Goal: Find specific page/section: Find specific page/section

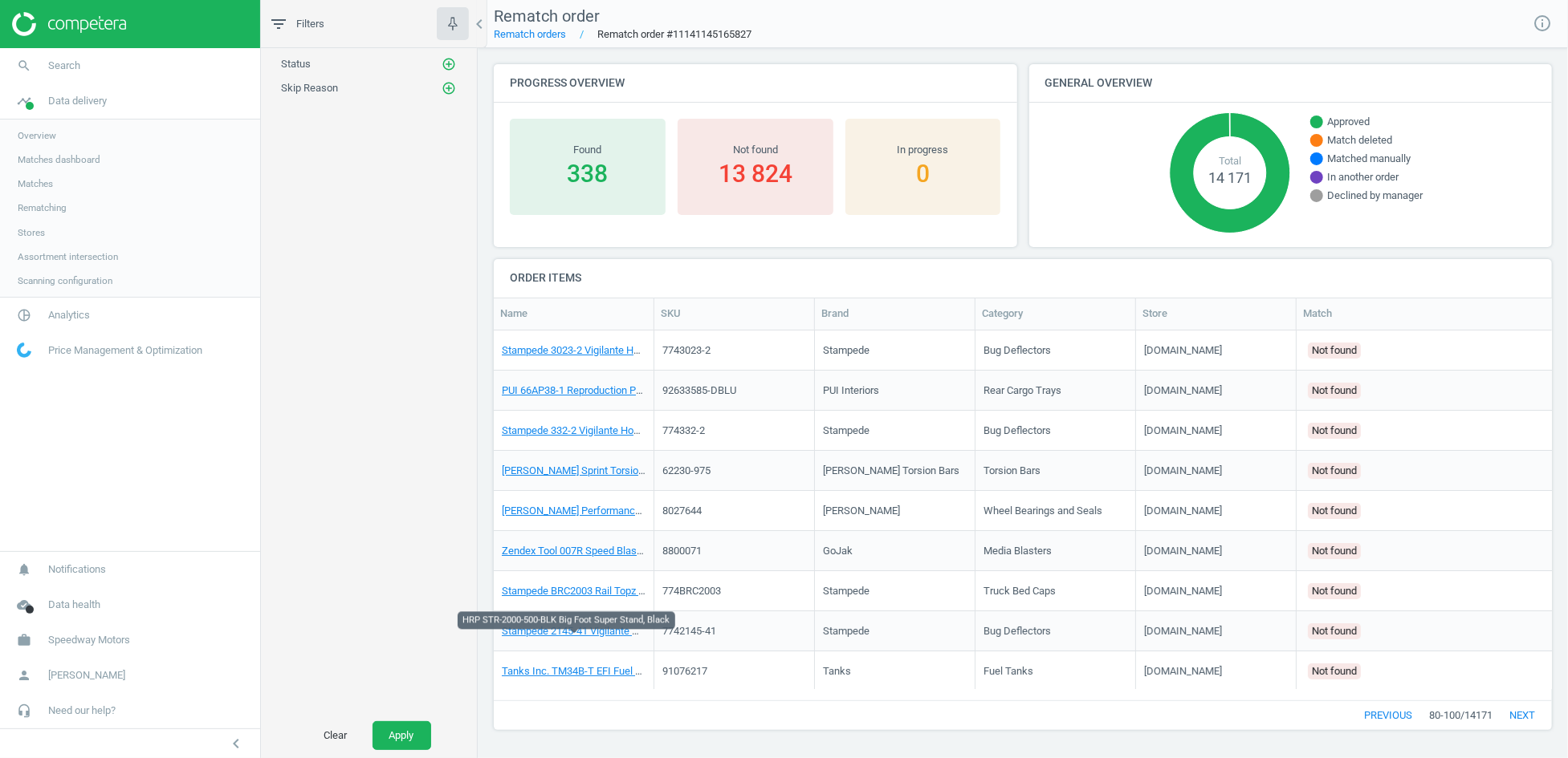
scroll to position [345, 1044]
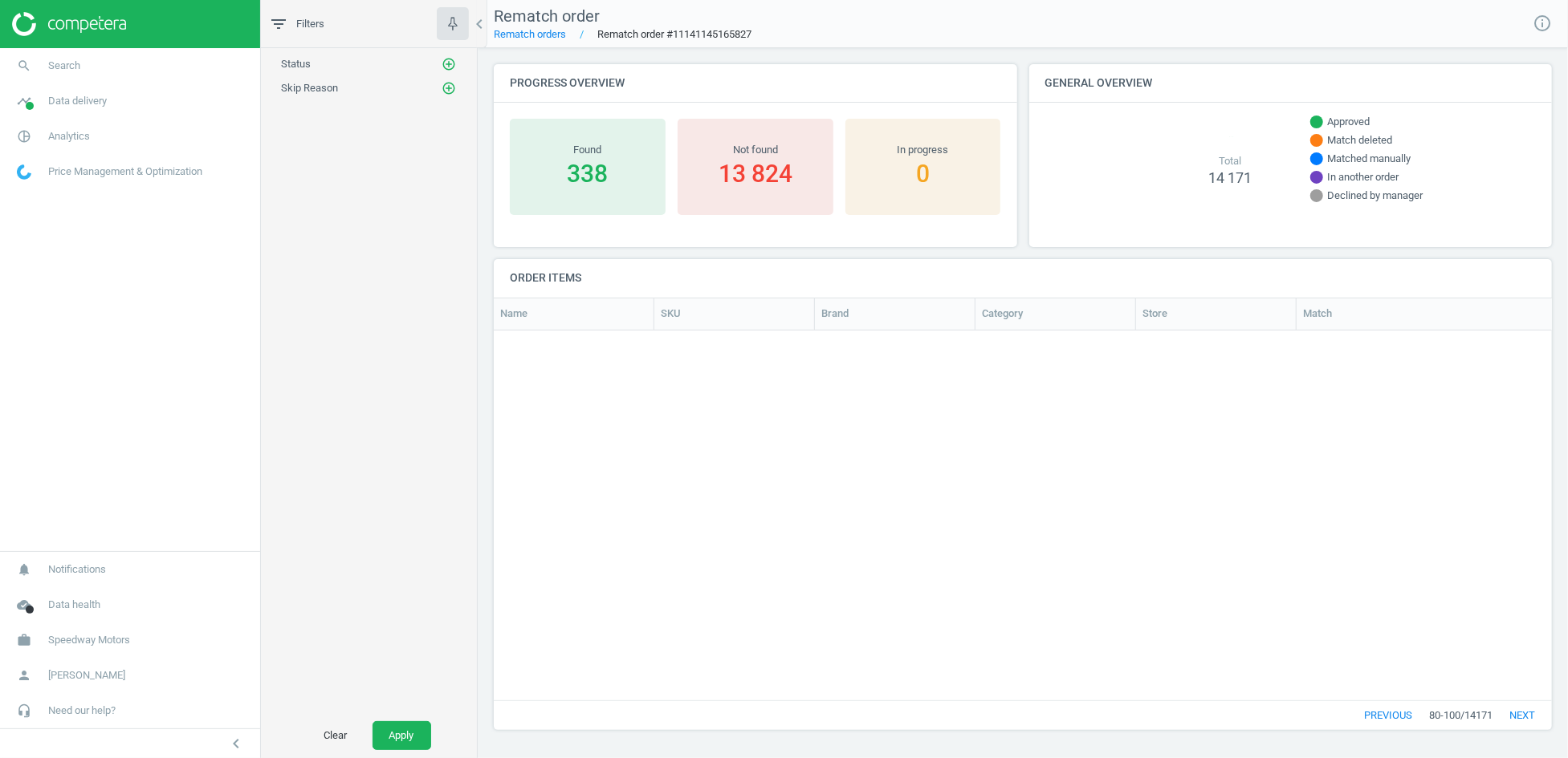
scroll to position [345, 1044]
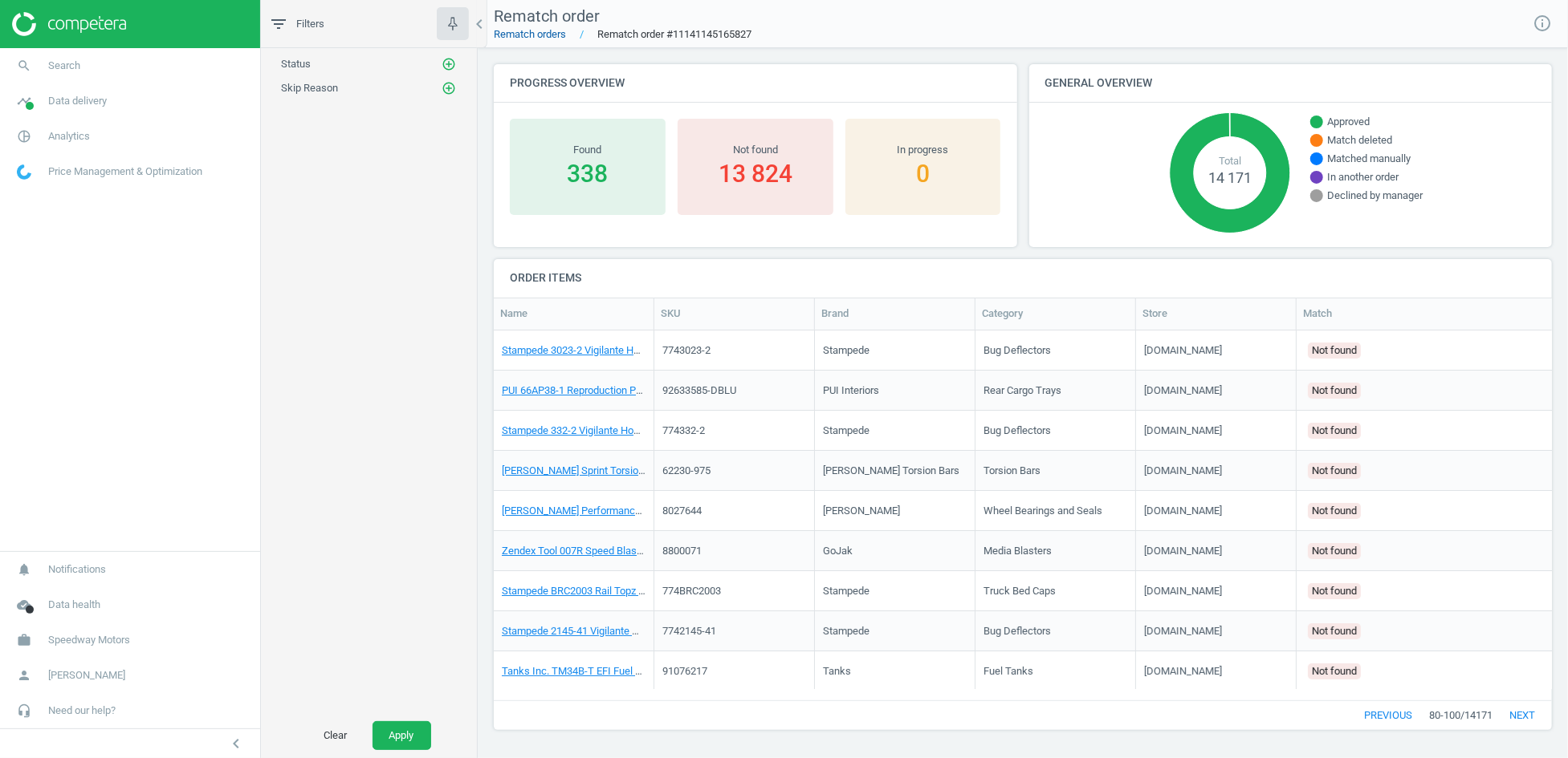
click at [546, 39] on link "Rematch orders" at bounding box center [529, 34] width 72 height 12
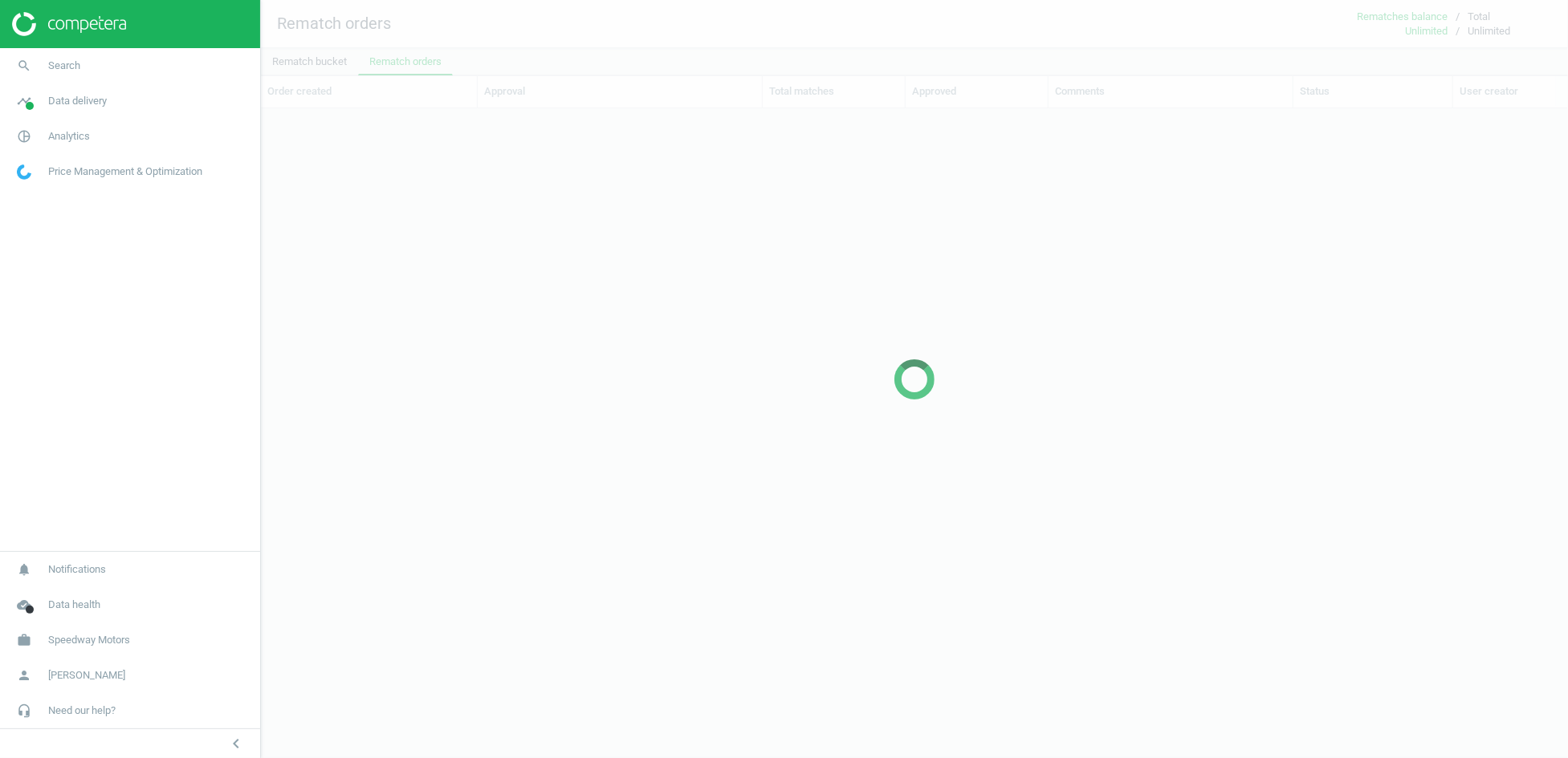
scroll to position [14, 14]
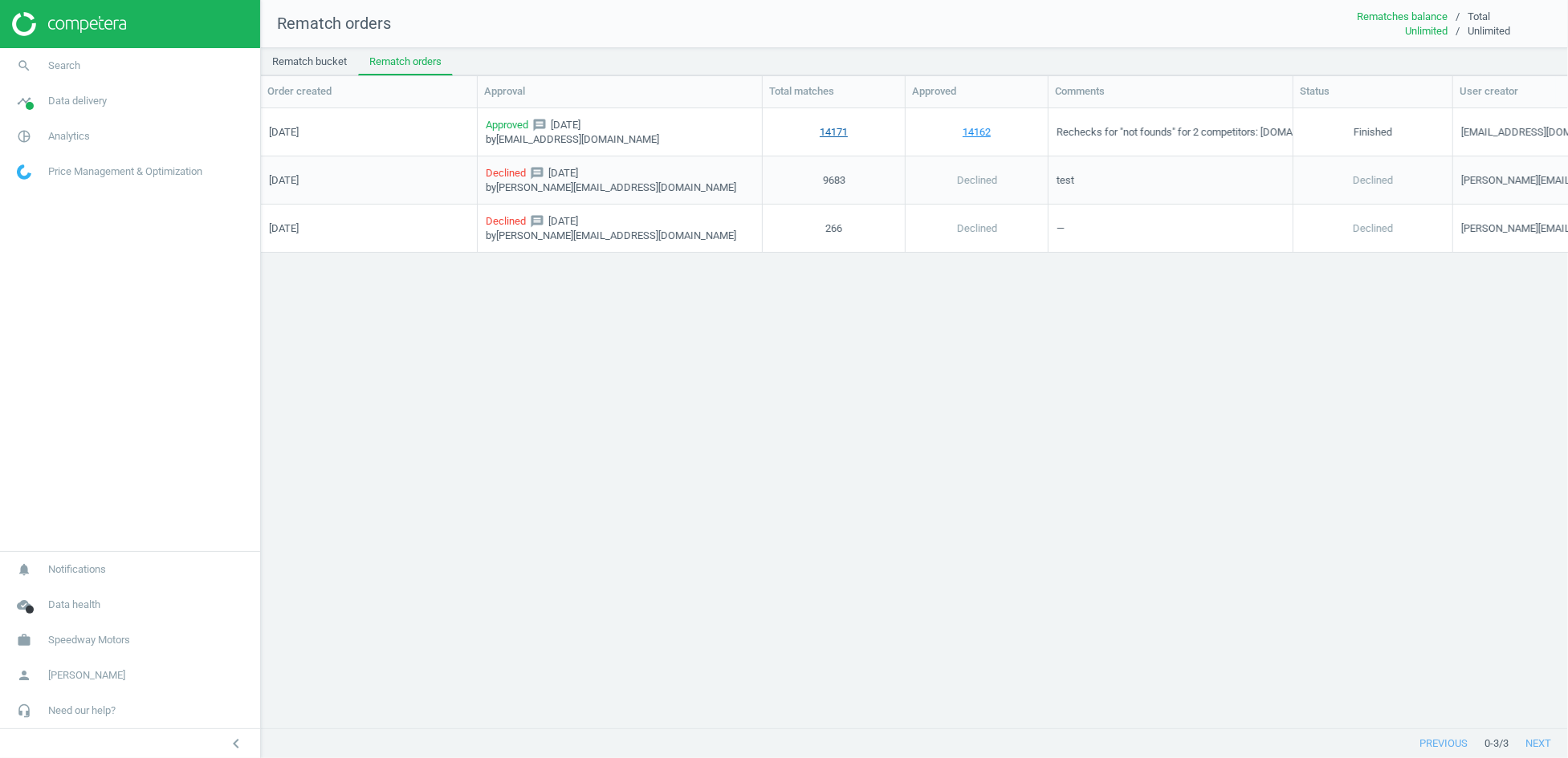
click at [836, 133] on link "14171" at bounding box center [833, 131] width 28 height 15
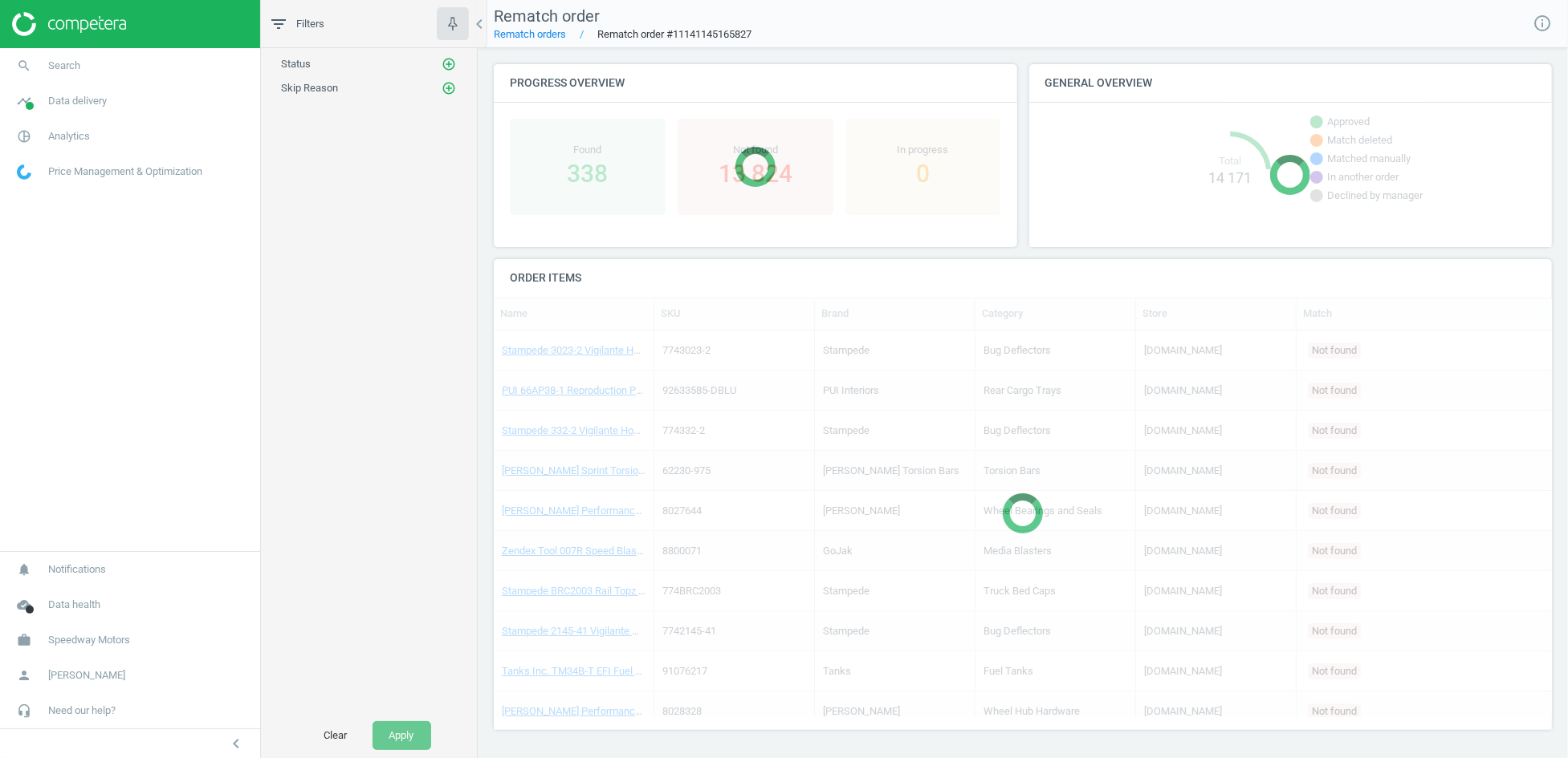
scroll to position [345, 1044]
